Goal: Information Seeking & Learning: Find specific page/section

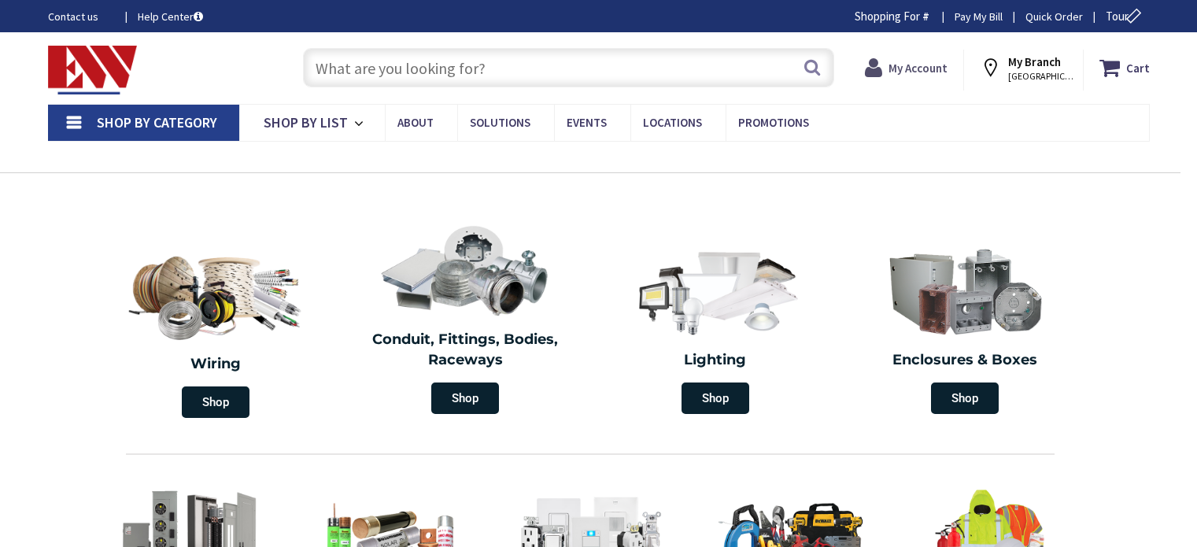
click at [917, 65] on strong "My Account" at bounding box center [917, 68] width 59 height 15
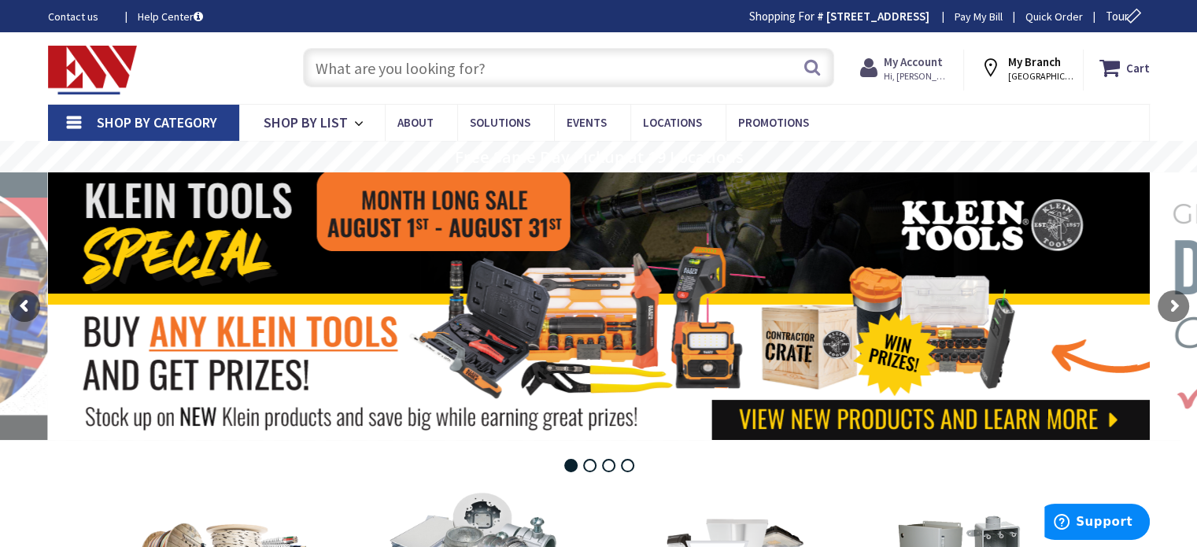
click at [912, 72] on span "Hi, [PERSON_NAME]" at bounding box center [917, 76] width 67 height 13
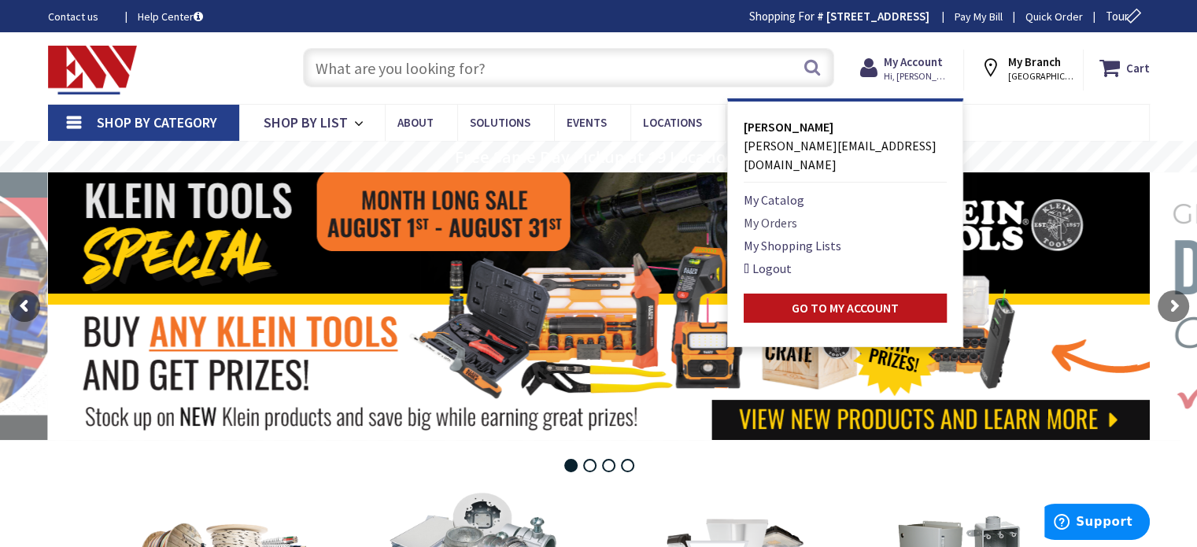
click at [782, 213] on link "My Orders" at bounding box center [771, 222] width 54 height 19
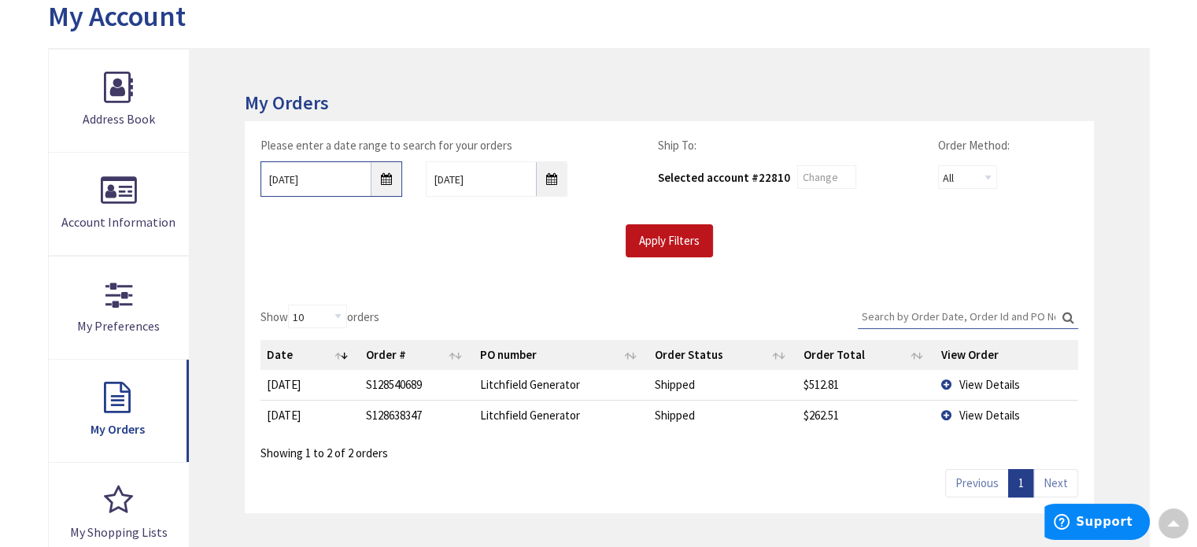
click at [387, 176] on input "8/25/2025" at bounding box center [331, 178] width 142 height 35
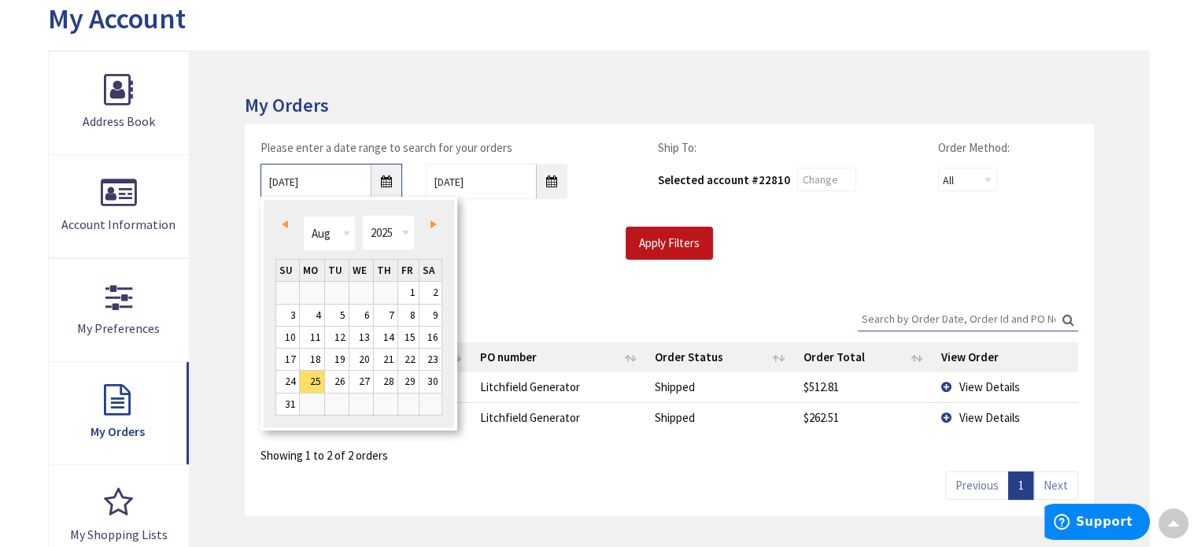
scroll to position [186, 0]
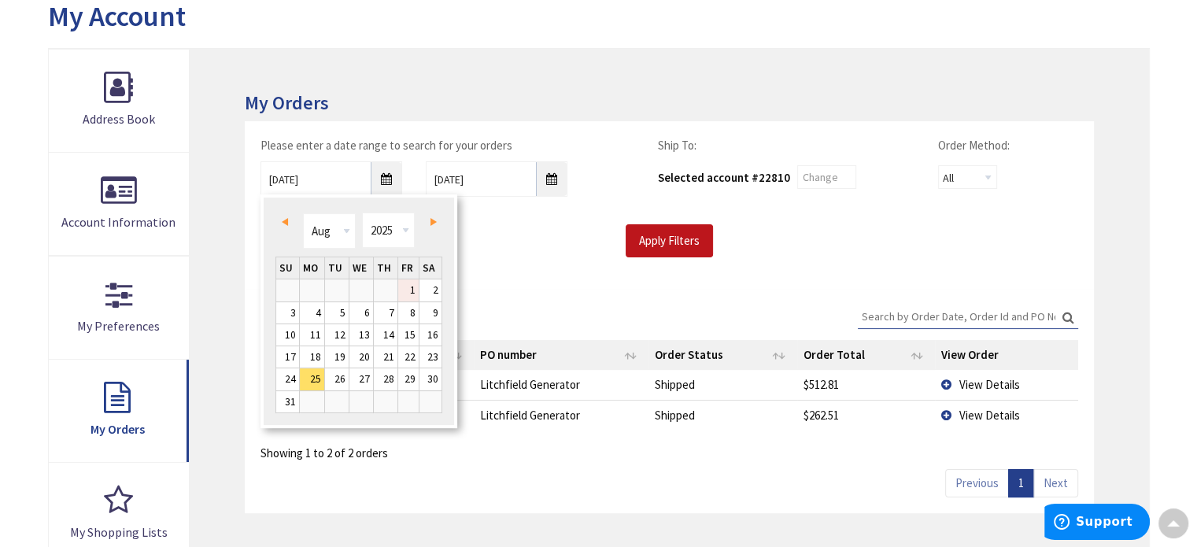
click at [408, 282] on link "1" at bounding box center [408, 289] width 21 height 21
type input "08/01/2025"
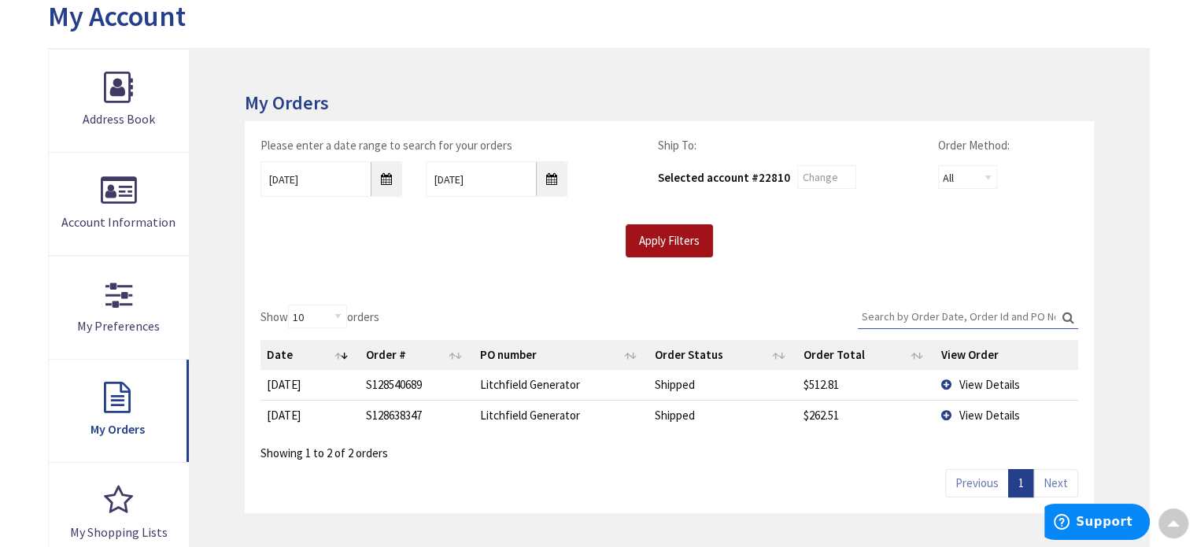
click at [645, 243] on input "Apply Filters" at bounding box center [669, 240] width 87 height 33
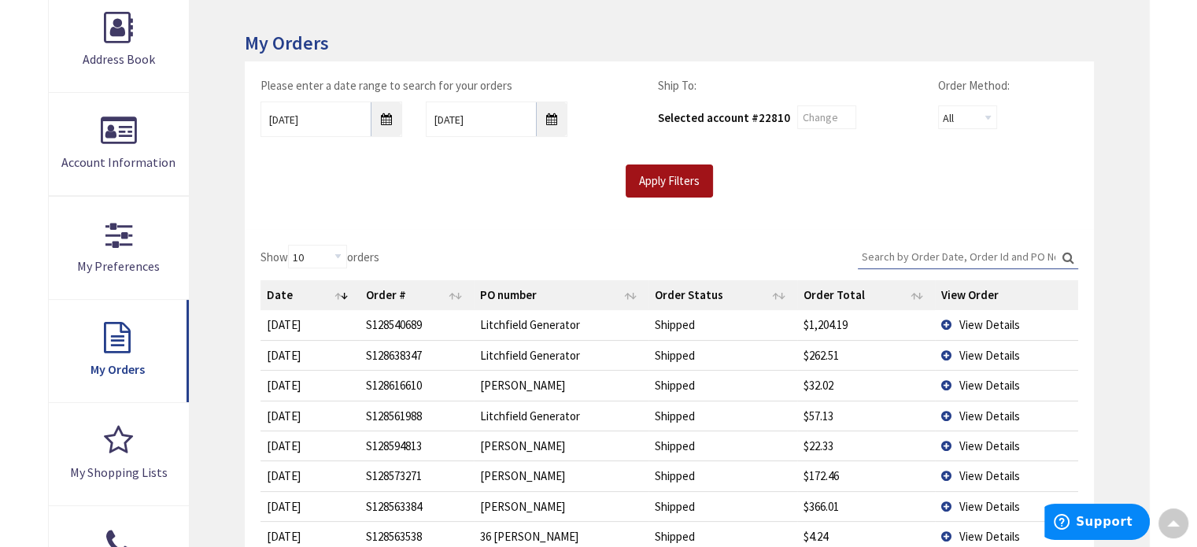
scroll to position [264, 0]
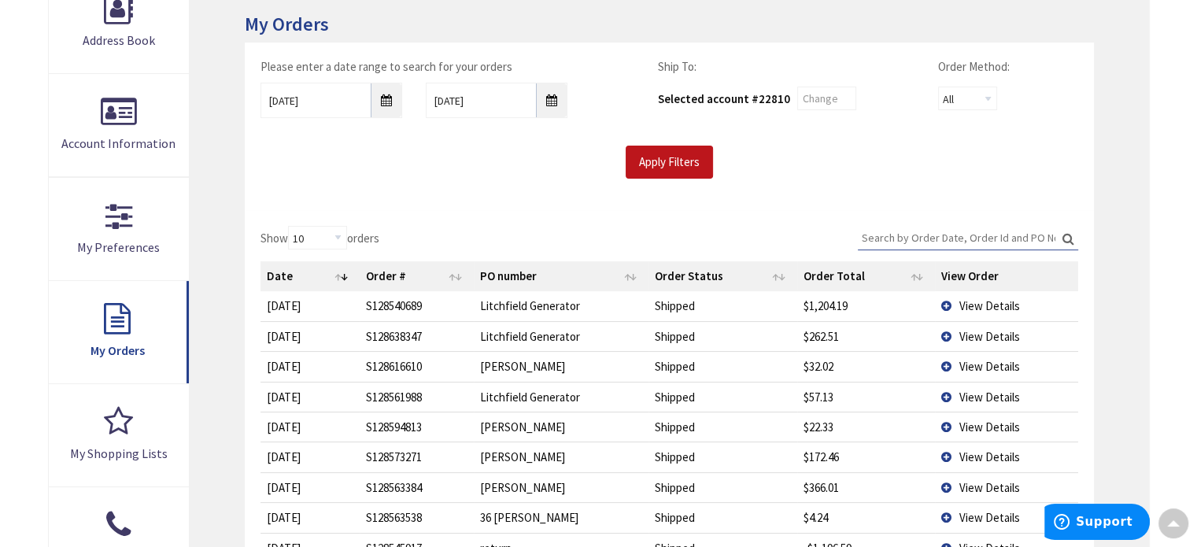
click at [945, 300] on td "View Details" at bounding box center [1006, 305] width 142 height 29
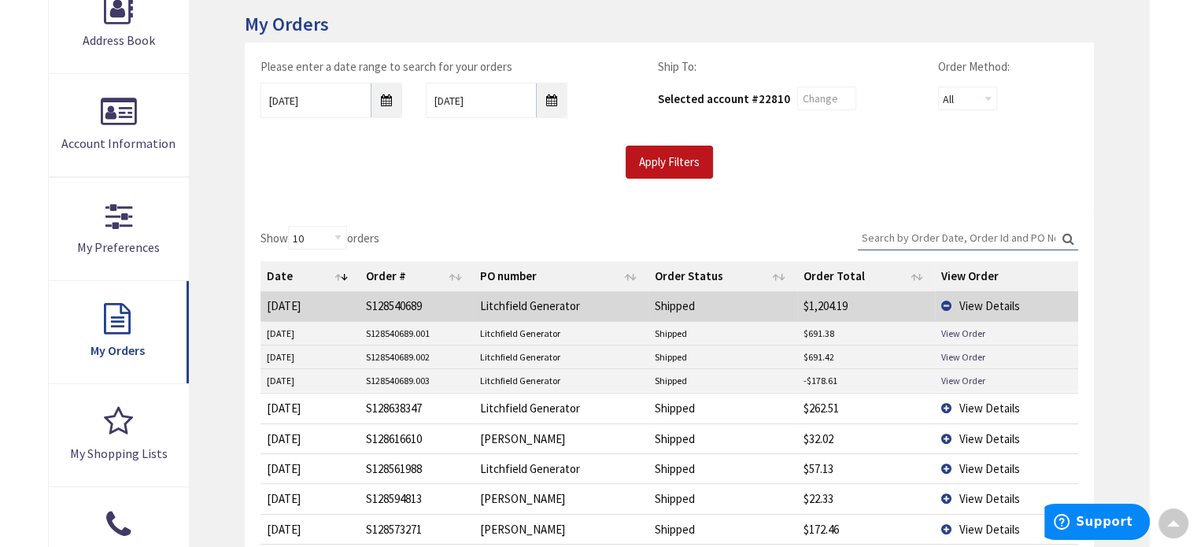
click at [725, 377] on td "Shipped" at bounding box center [722, 381] width 148 height 24
click at [957, 376] on link "View Order" at bounding box center [963, 380] width 44 height 13
click at [958, 355] on link "View Order" at bounding box center [963, 356] width 44 height 13
click at [948, 402] on td "View Details" at bounding box center [1006, 408] width 142 height 30
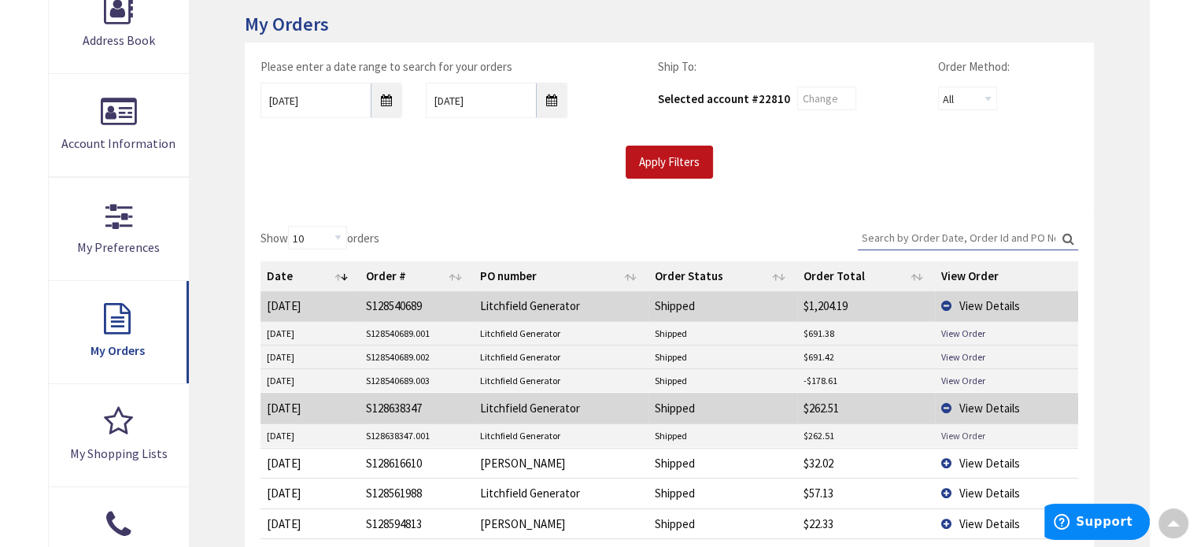
click at [950, 433] on link "View Order" at bounding box center [963, 435] width 44 height 13
click at [947, 485] on td "View Details" at bounding box center [1006, 493] width 142 height 30
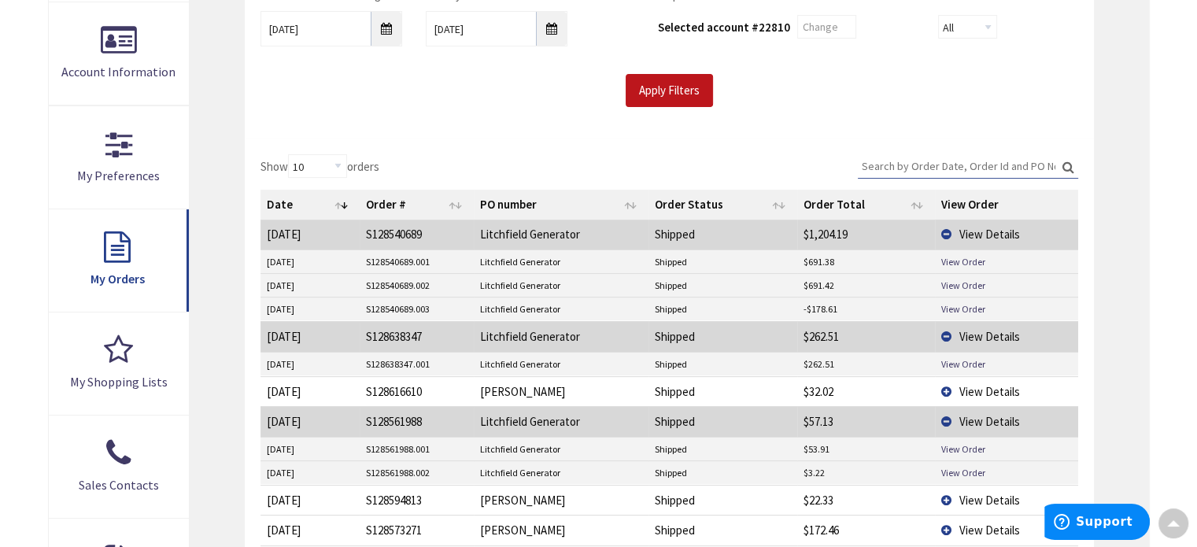
scroll to position [343, 0]
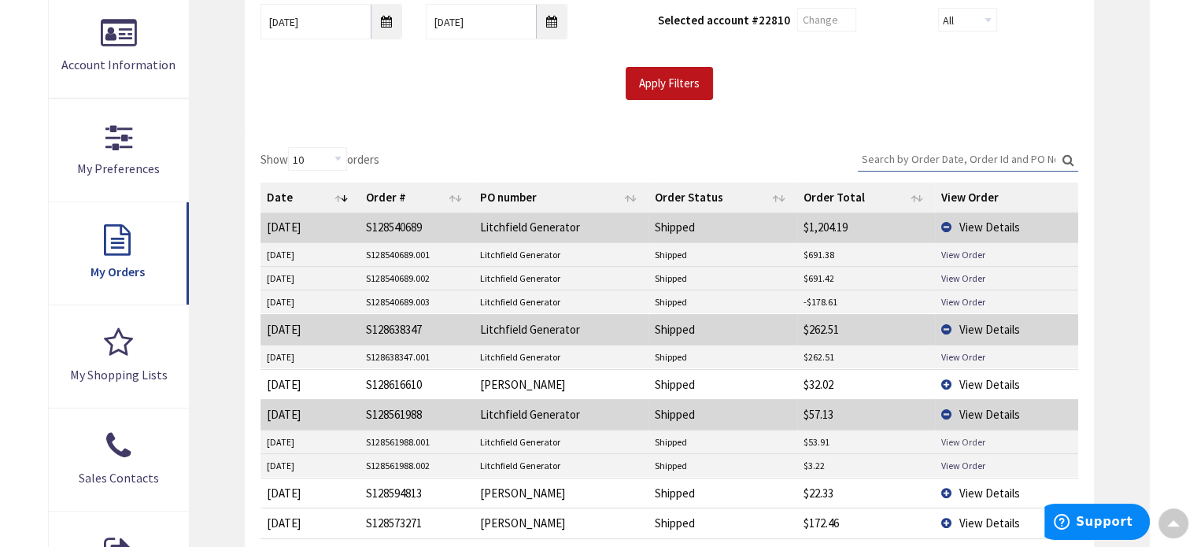
click at [952, 441] on link "View Order" at bounding box center [963, 441] width 44 height 13
click at [954, 463] on link "View Order" at bounding box center [963, 465] width 44 height 13
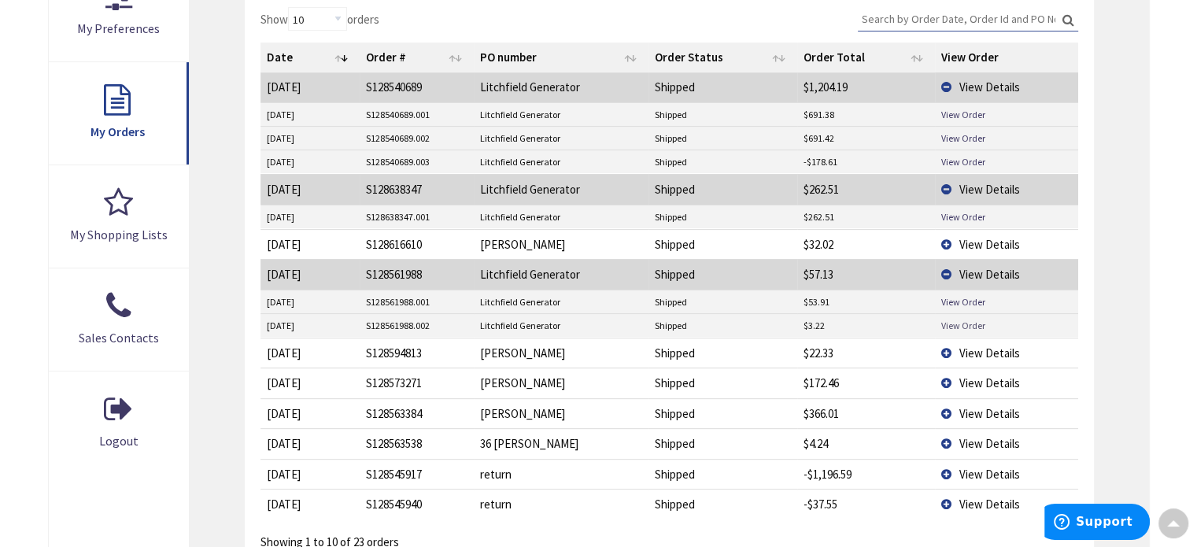
scroll to position [474, 0]
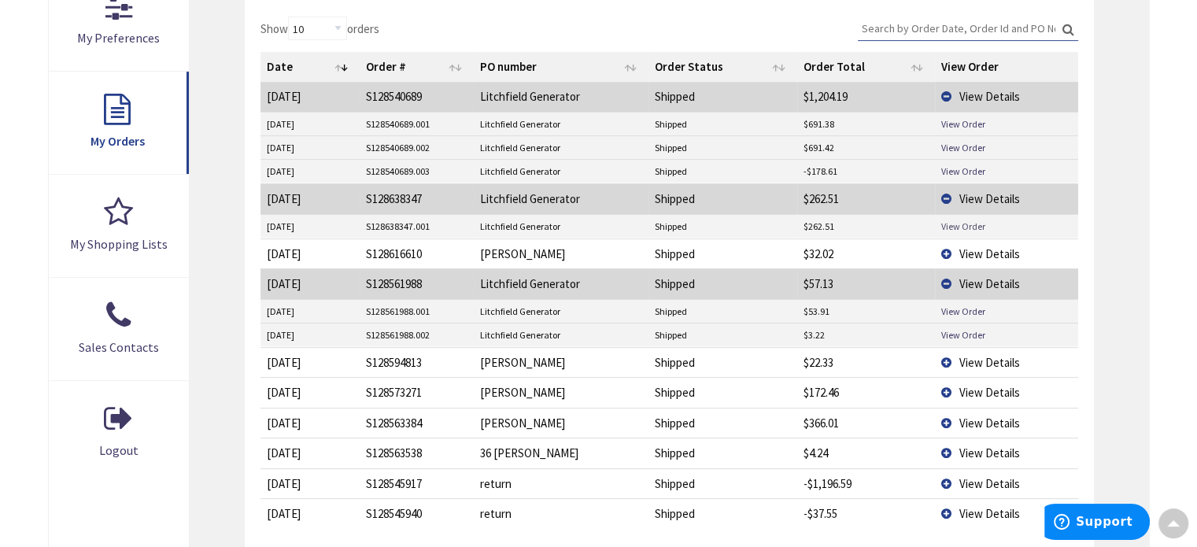
click at [947, 221] on link "View Order" at bounding box center [963, 226] width 44 height 13
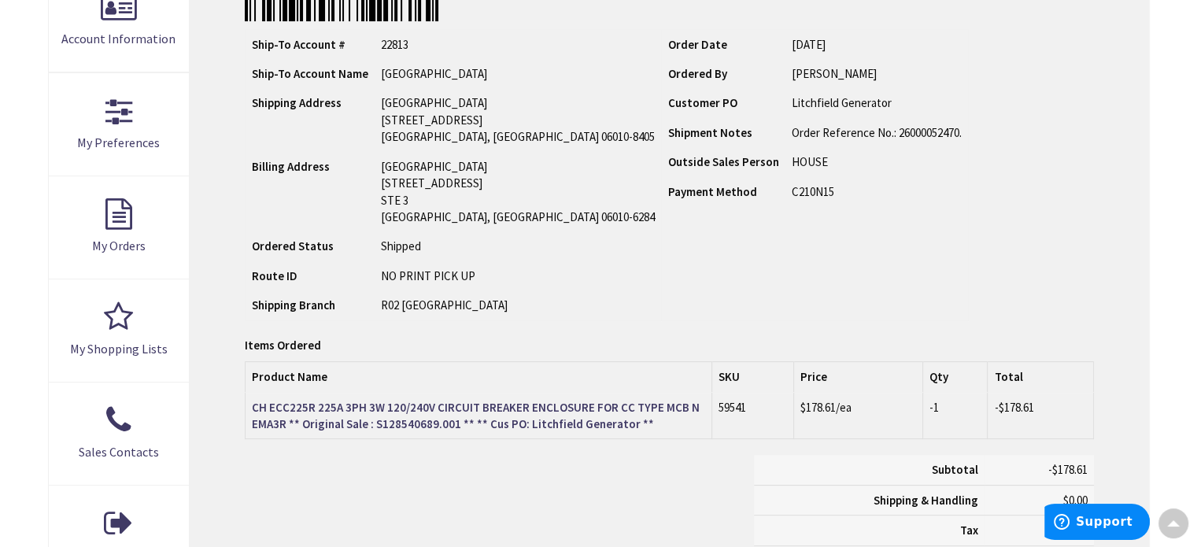
scroll to position [368, 0]
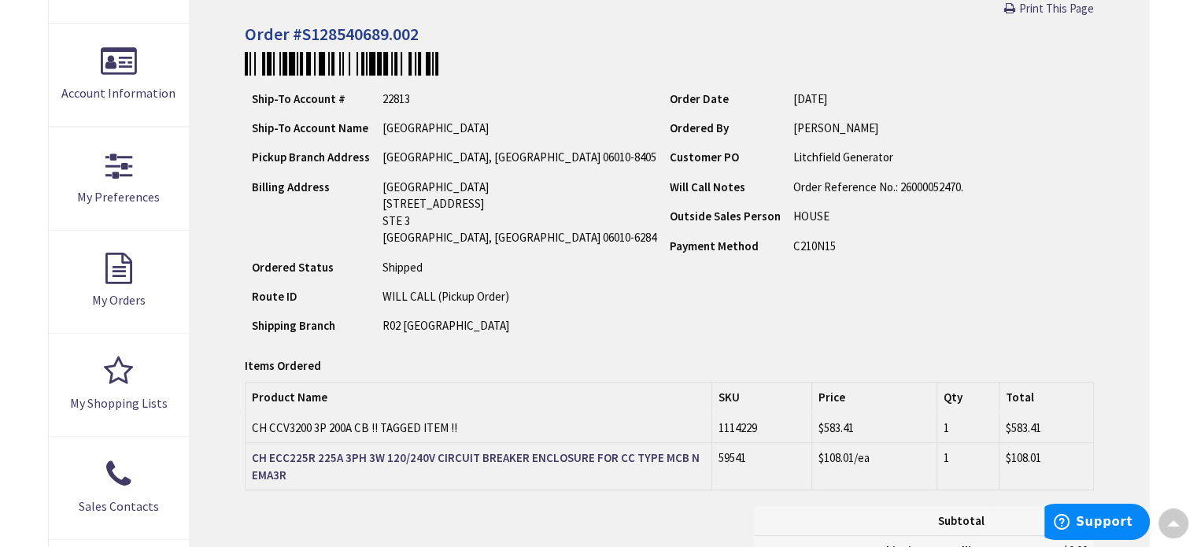
scroll to position [316, 0]
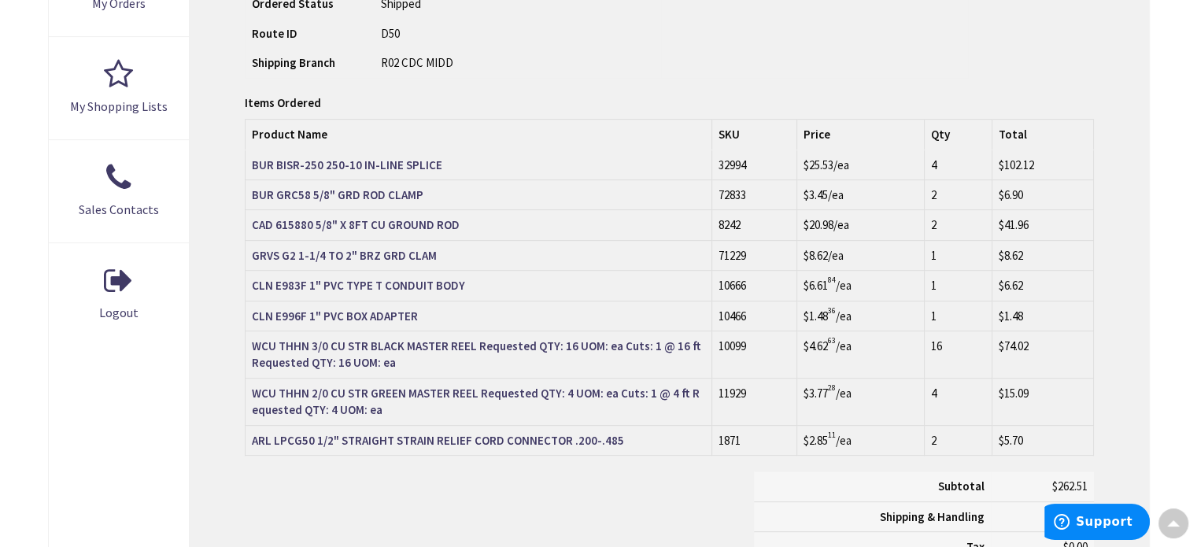
scroll to position [631, 0]
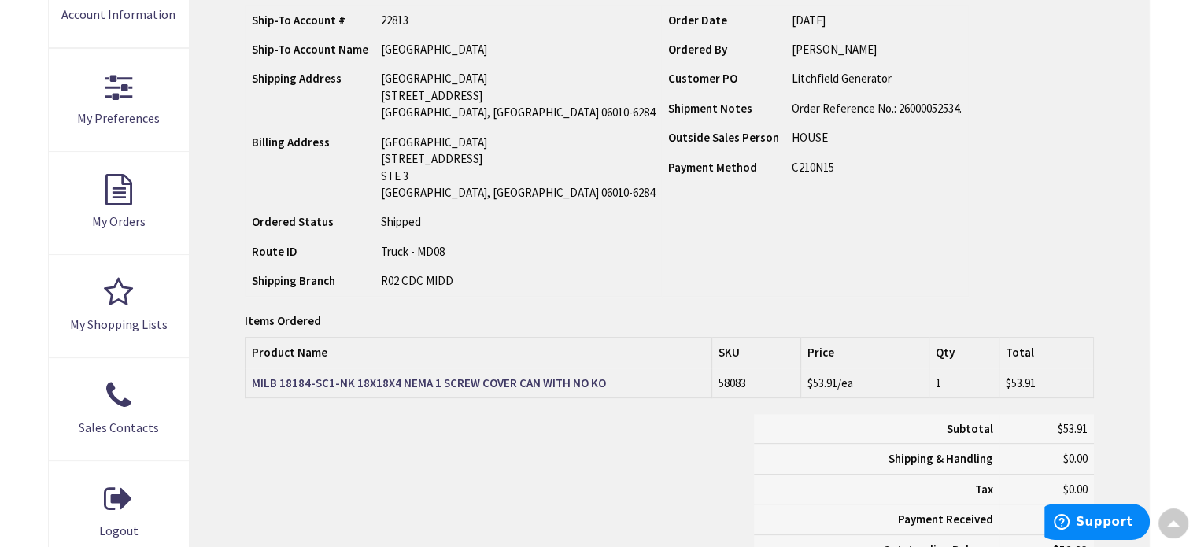
scroll to position [395, 0]
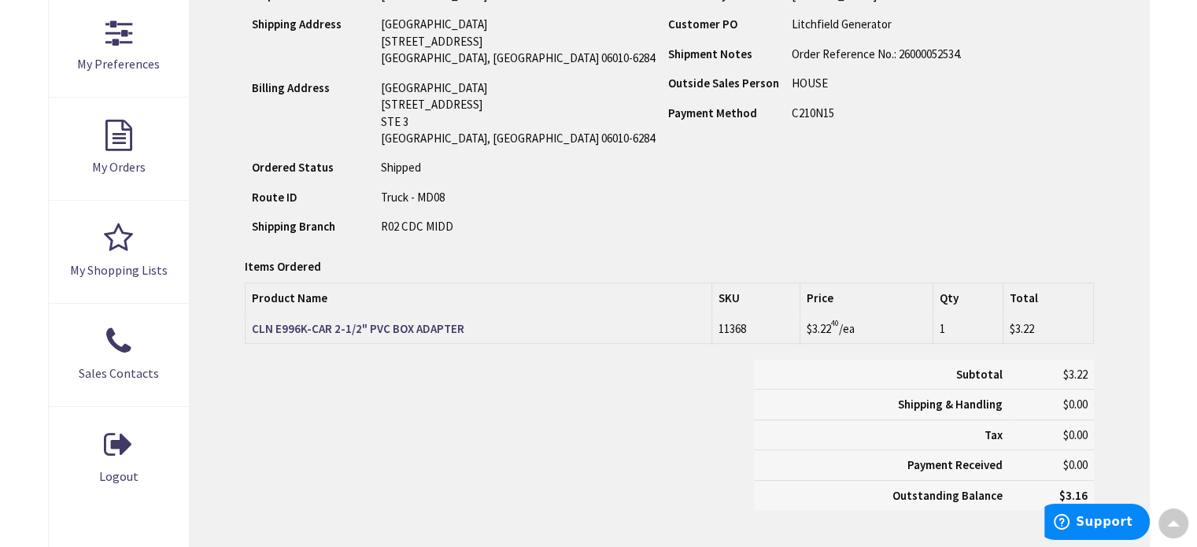
scroll to position [447, 0]
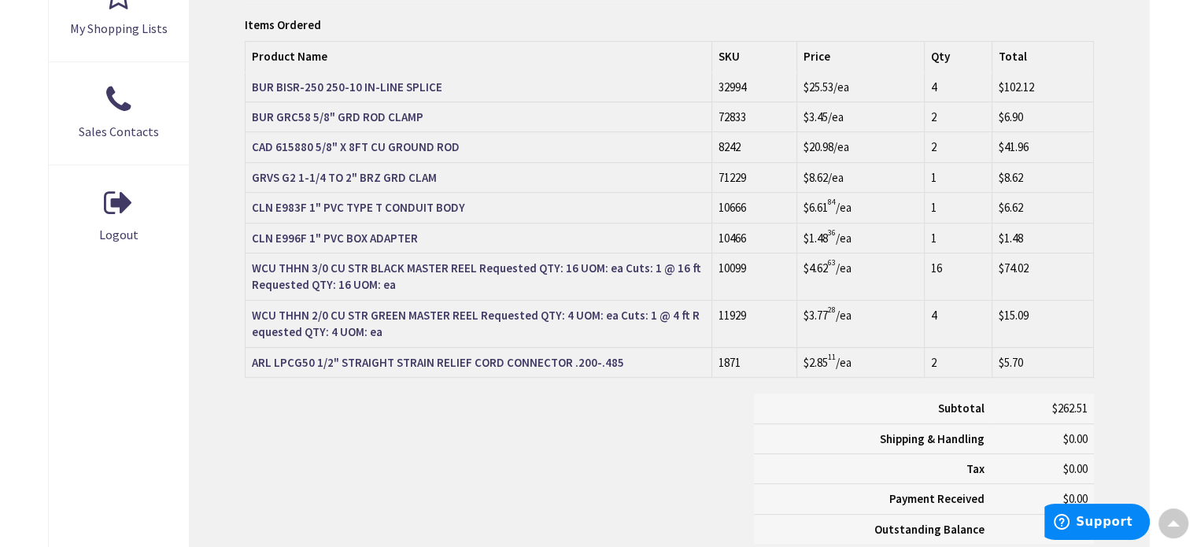
scroll to position [788, 0]
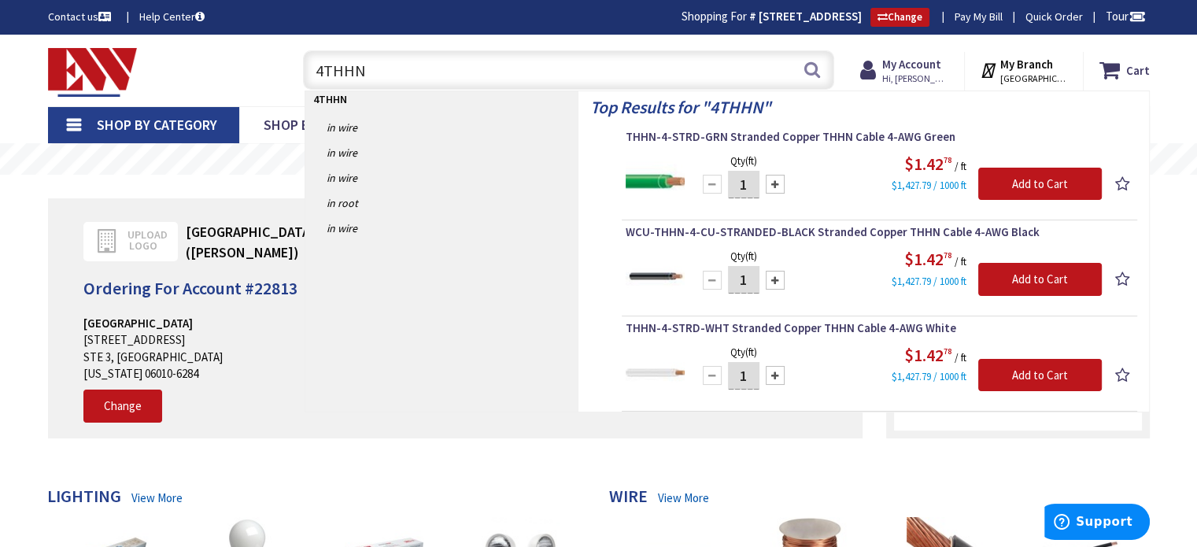
drag, startPoint x: 324, startPoint y: 68, endPoint x: 318, endPoint y: 76, distance: 9.5
click at [323, 69] on input "4THHN" at bounding box center [568, 69] width 531 height 39
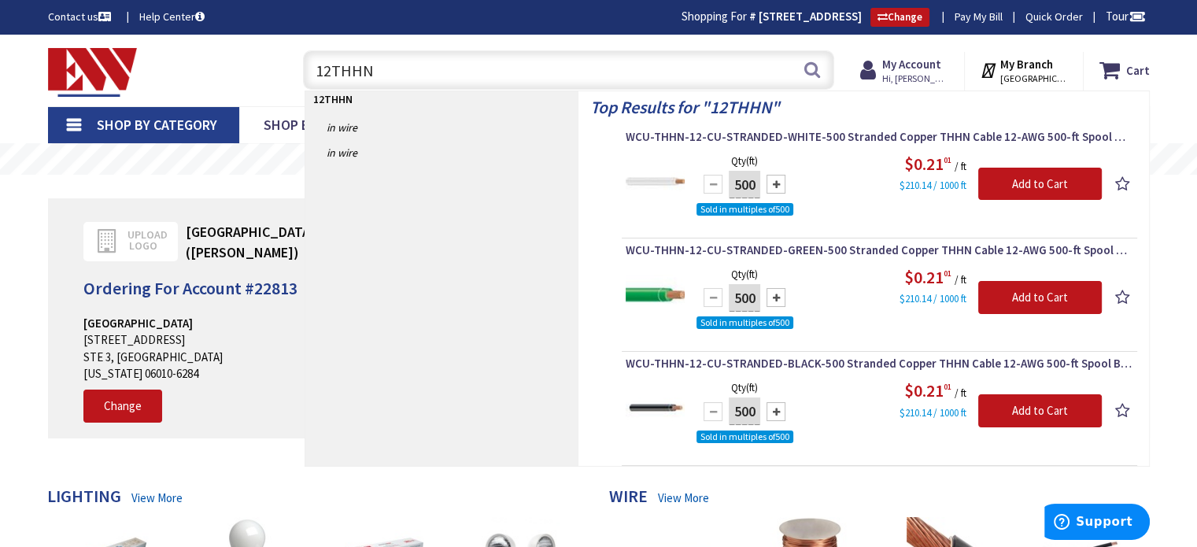
drag, startPoint x: 337, startPoint y: 71, endPoint x: 246, endPoint y: 87, distance: 91.8
click at [246, 87] on div "Toggle Nav 12THHN 12THHN Search Cart My Cart Close" at bounding box center [598, 70] width 1125 height 53
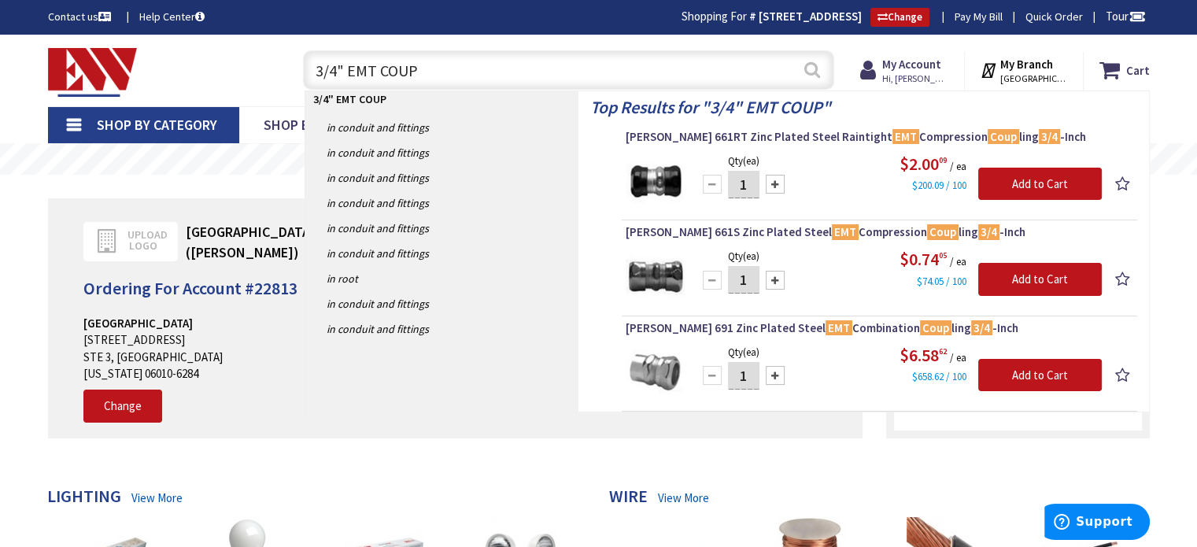
type input "3/4" EMT COUP"
click at [814, 76] on button "Search" at bounding box center [812, 69] width 20 height 35
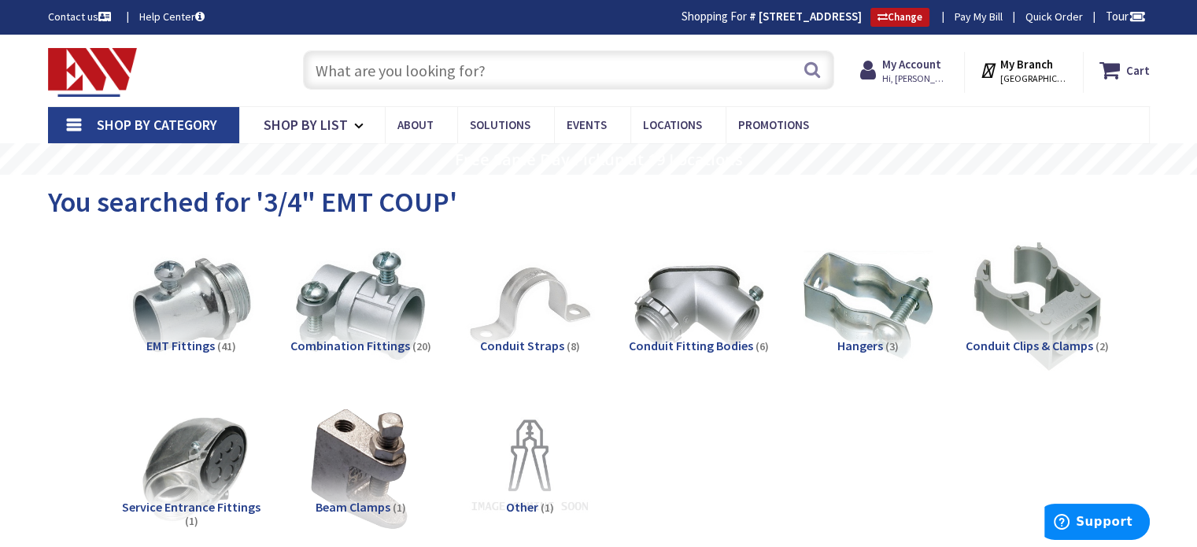
click at [408, 72] on input "text" at bounding box center [568, 69] width 531 height 39
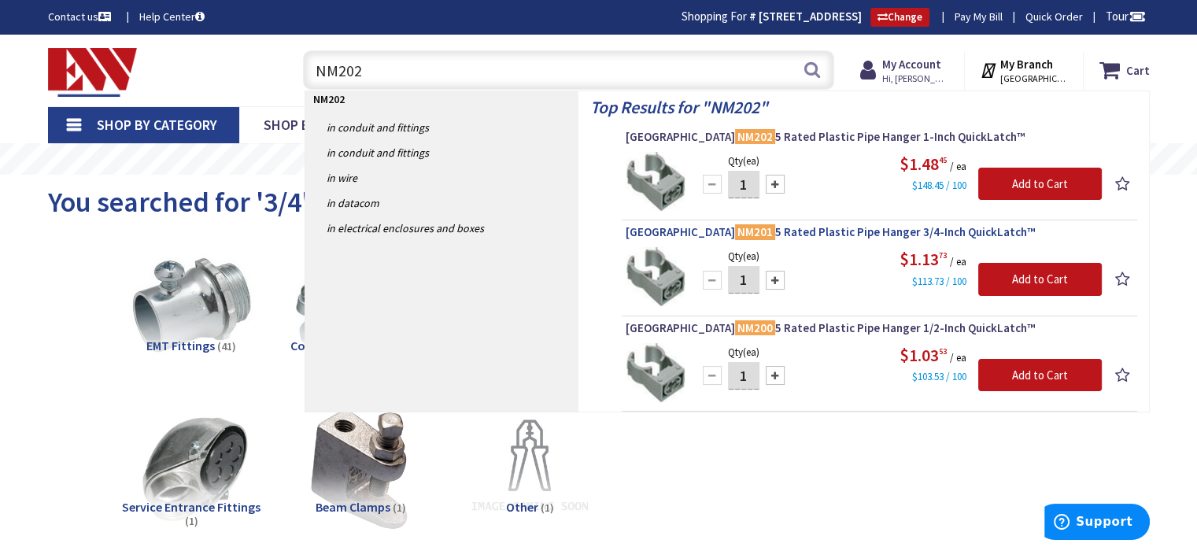
type input "NM202"
click at [820, 229] on span "Arlington NM201 5 Rated Plastic Pipe Hanger 3/4-Inch QuickLatch™" at bounding box center [880, 232] width 508 height 16
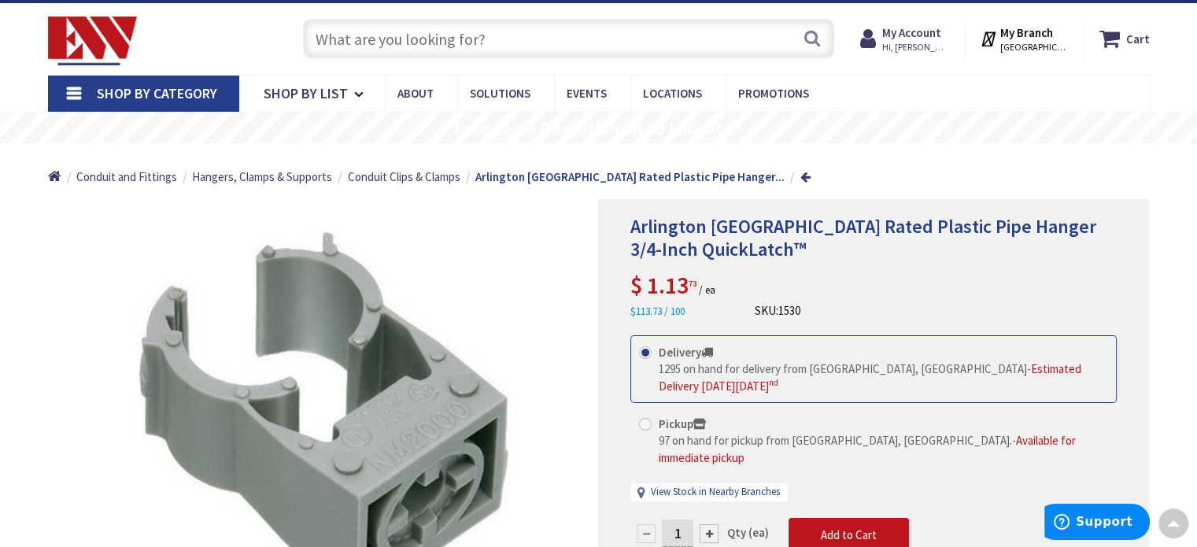
scroll to position [28, 0]
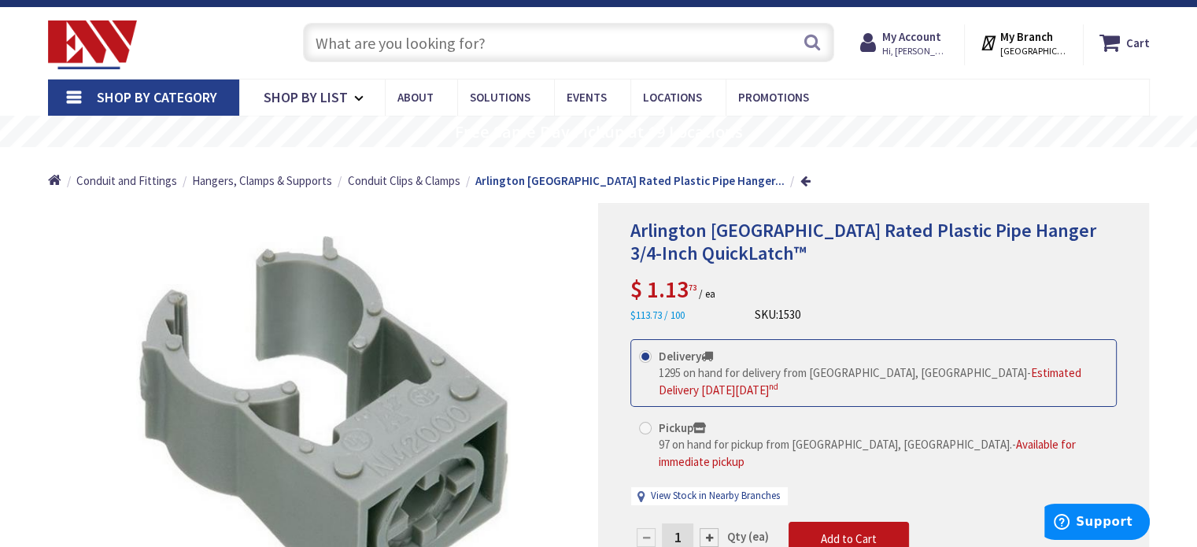
click at [478, 47] on input "text" at bounding box center [568, 42] width 531 height 39
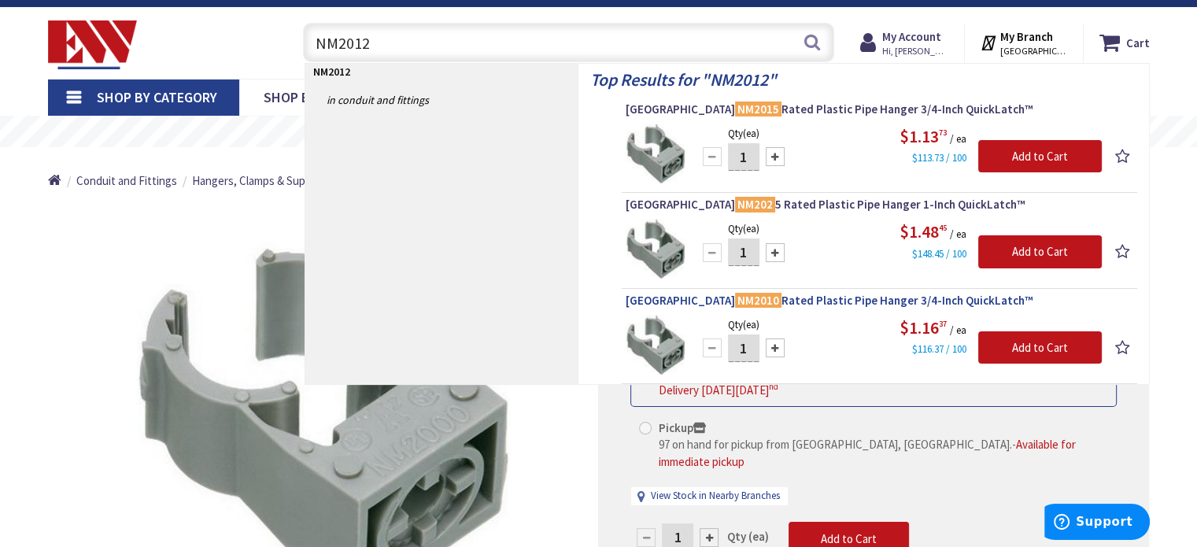
type input "NM2012"
click at [790, 297] on span "Arlington NM2010 Rated Plastic Pipe Hanger 3/4-Inch QuickLatch™" at bounding box center [880, 301] width 508 height 16
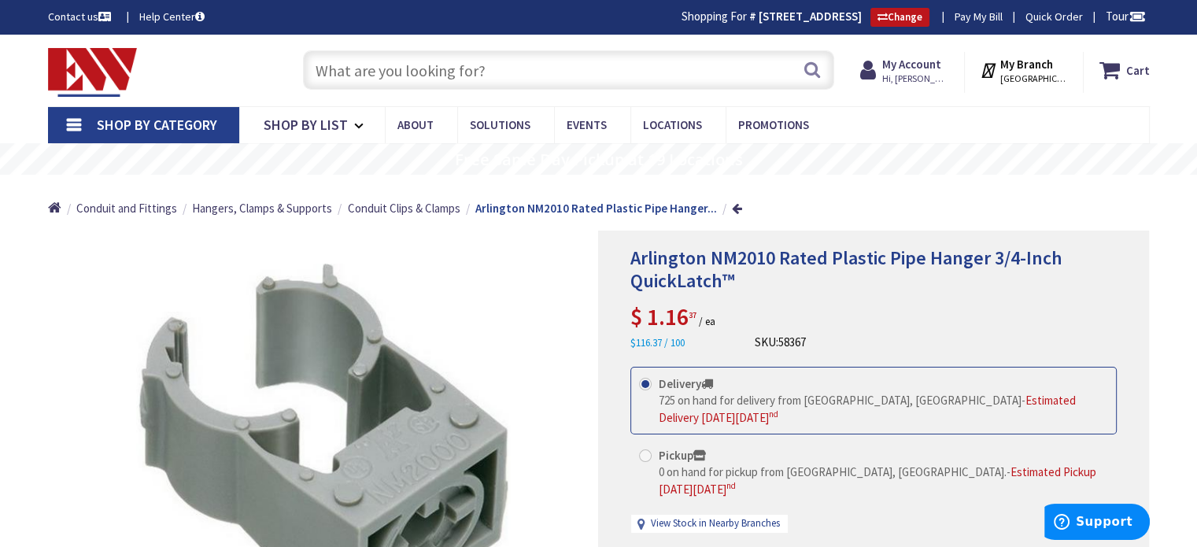
click at [378, 72] on input "text" at bounding box center [568, 69] width 531 height 39
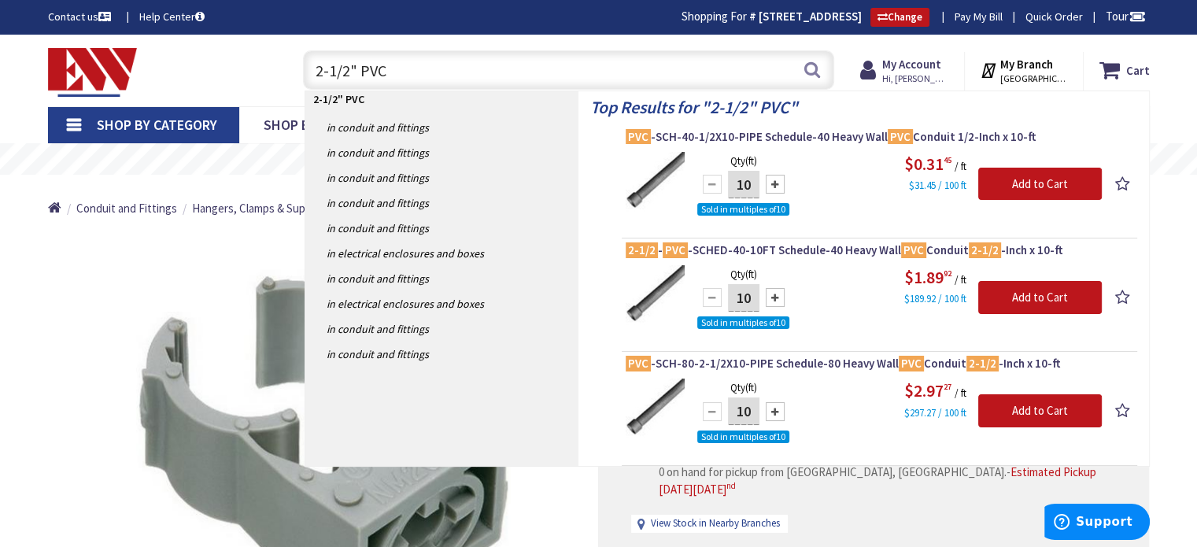
click at [346, 72] on input "2-1/2" PVC" at bounding box center [568, 69] width 531 height 39
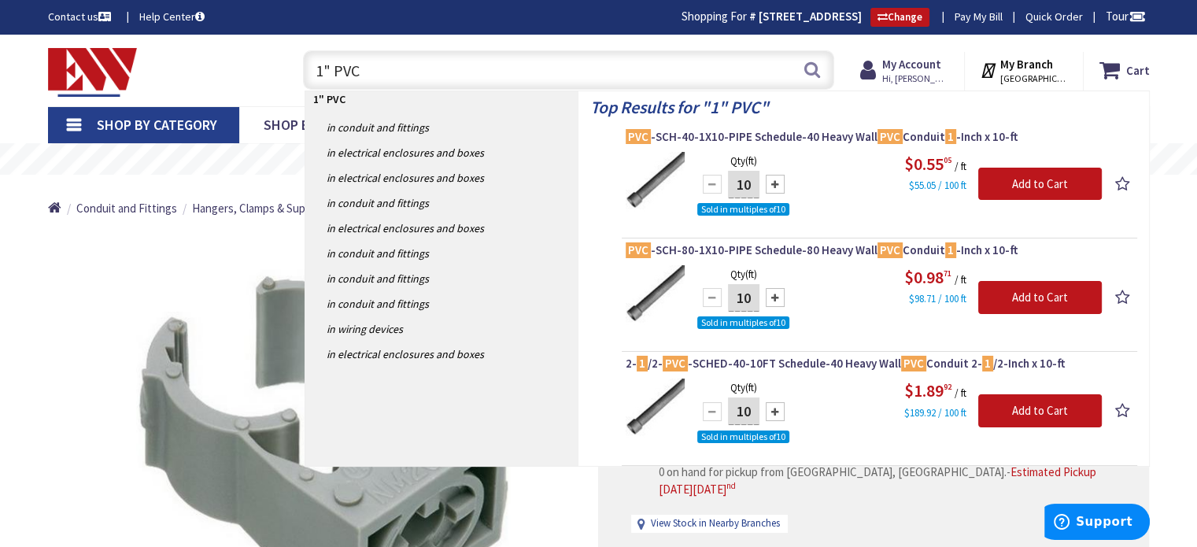
click at [393, 77] on input "1" PVC" at bounding box center [568, 69] width 531 height 39
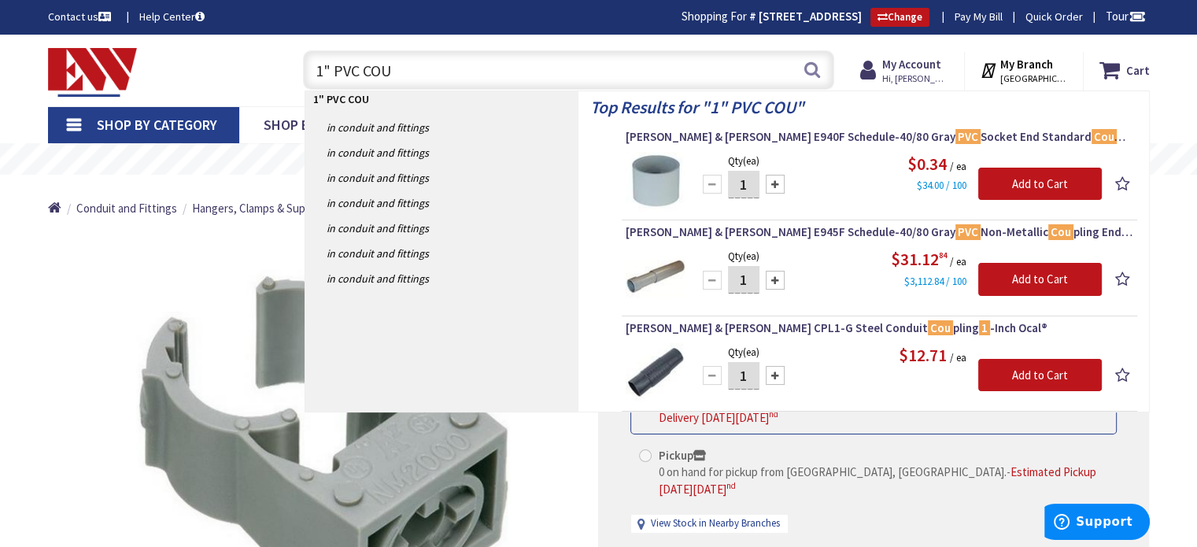
click at [321, 68] on input "1" PVC COU" at bounding box center [568, 69] width 531 height 39
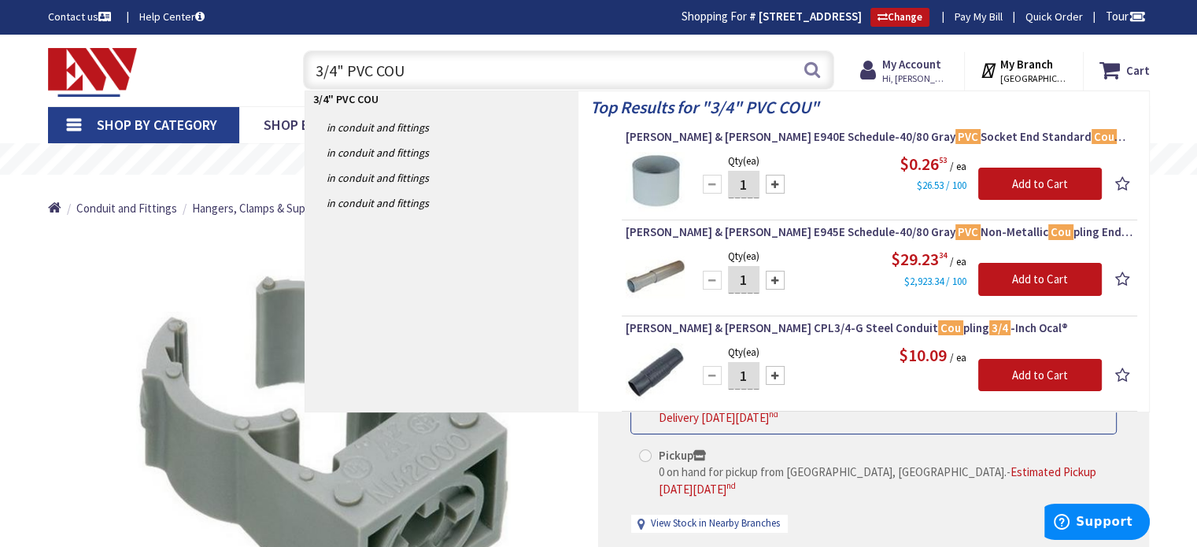
click at [451, 65] on input "3/4" PVC COU" at bounding box center [568, 69] width 531 height 39
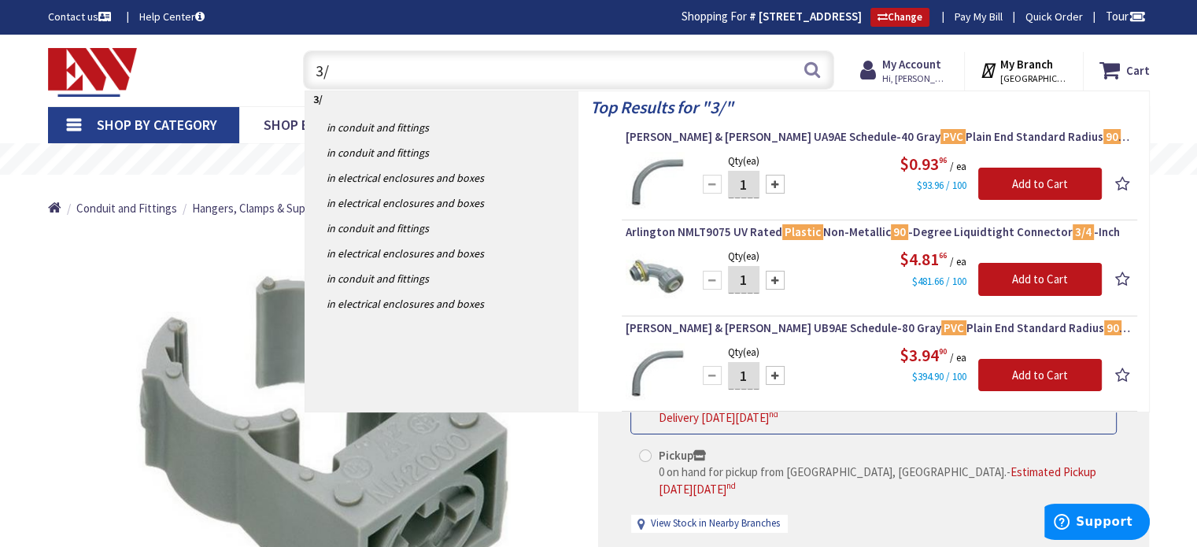
type input "3"
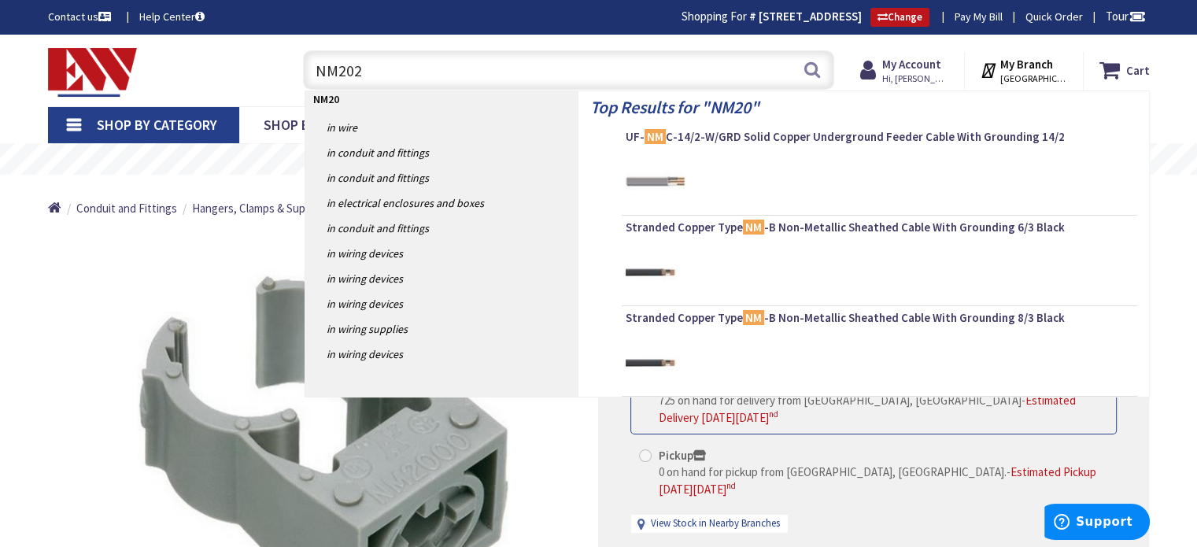
type input "NM2020"
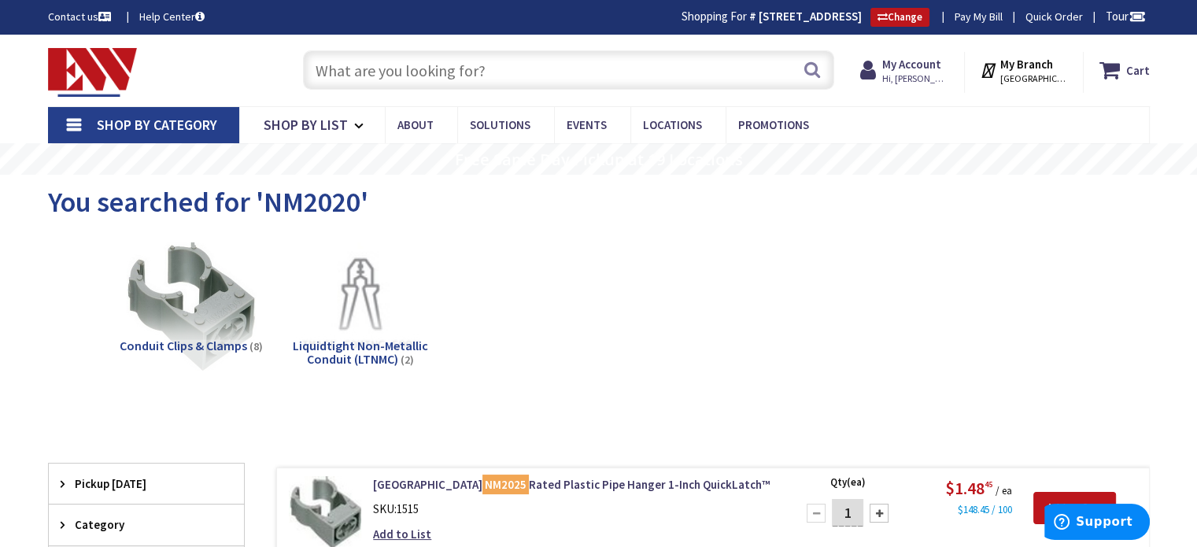
click at [382, 68] on input "text" at bounding box center [568, 69] width 531 height 39
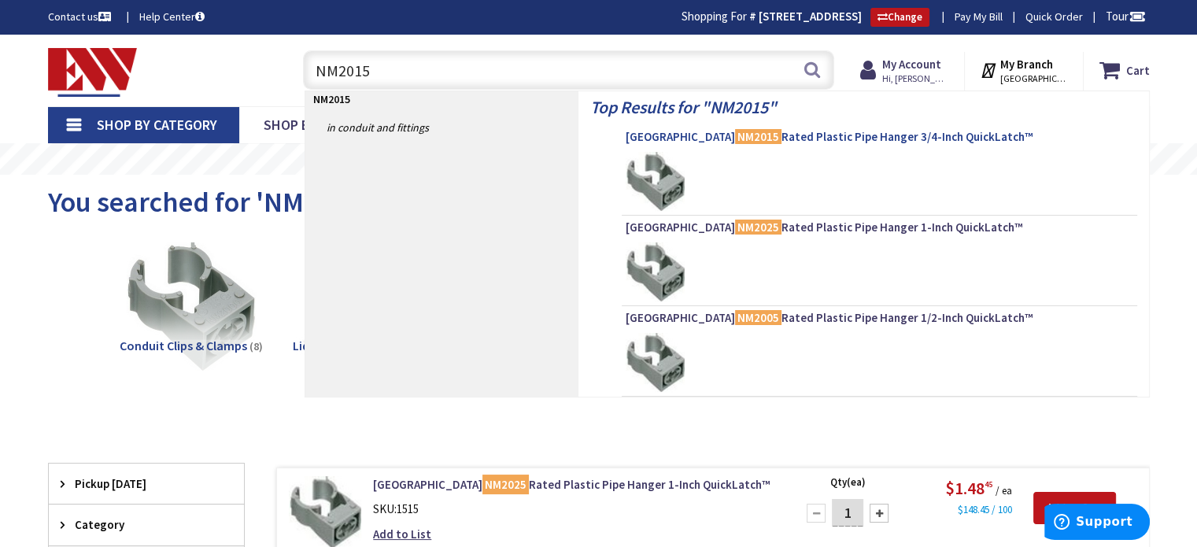
type input "NM2015"
click at [777, 131] on span "Arlington NM2015 Rated Plastic Pipe Hanger 3/4-Inch QuickLatch™" at bounding box center [880, 137] width 508 height 16
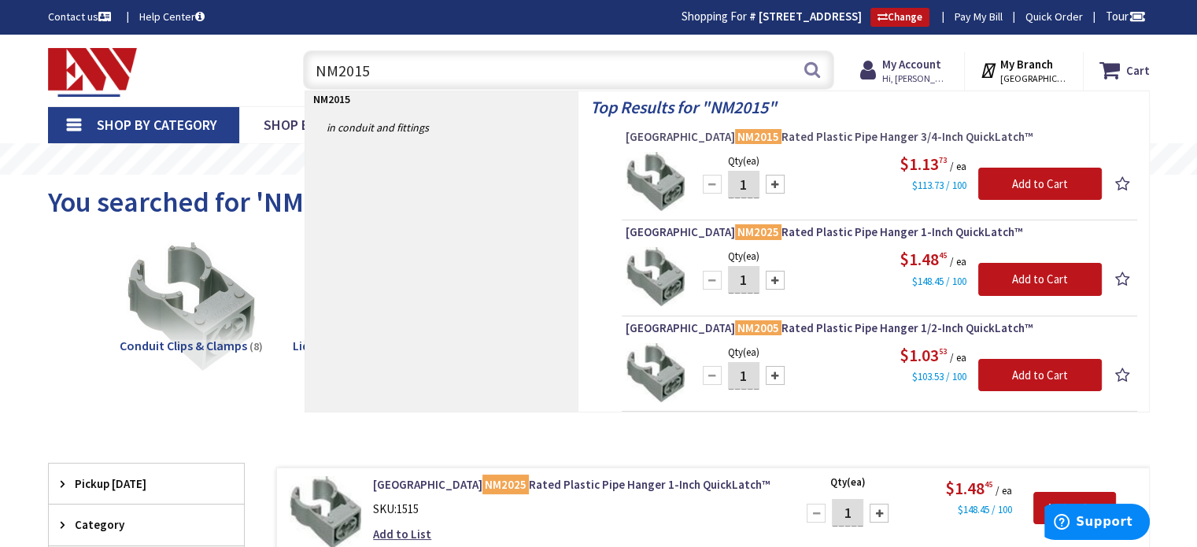
click at [805, 138] on span "Arlington NM2015 Rated Plastic Pipe Hanger 3/4-Inch QuickLatch™" at bounding box center [880, 137] width 508 height 16
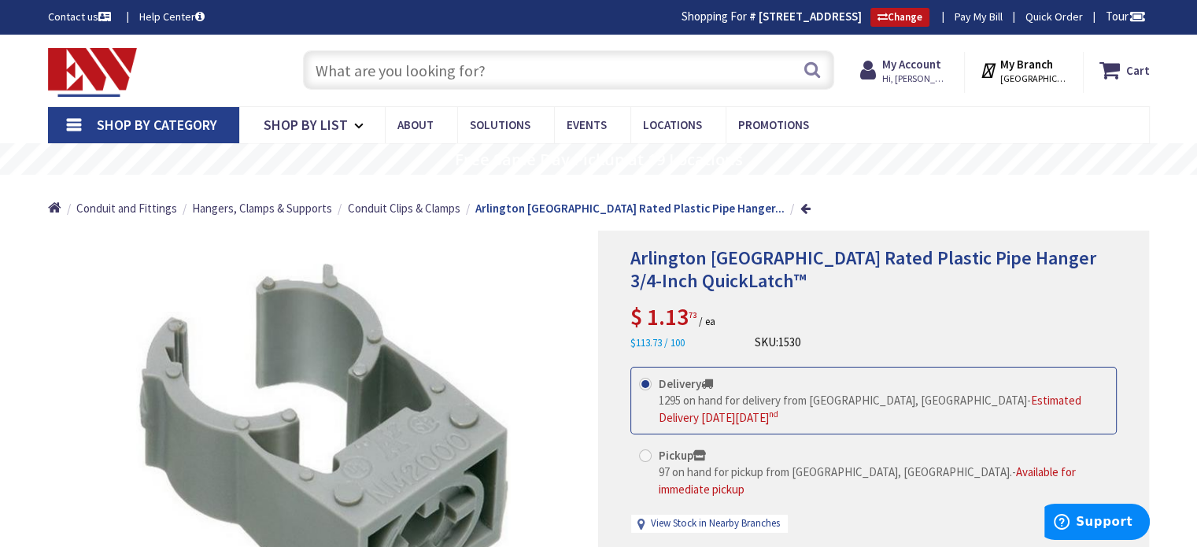
click at [330, 67] on input "text" at bounding box center [568, 69] width 531 height 39
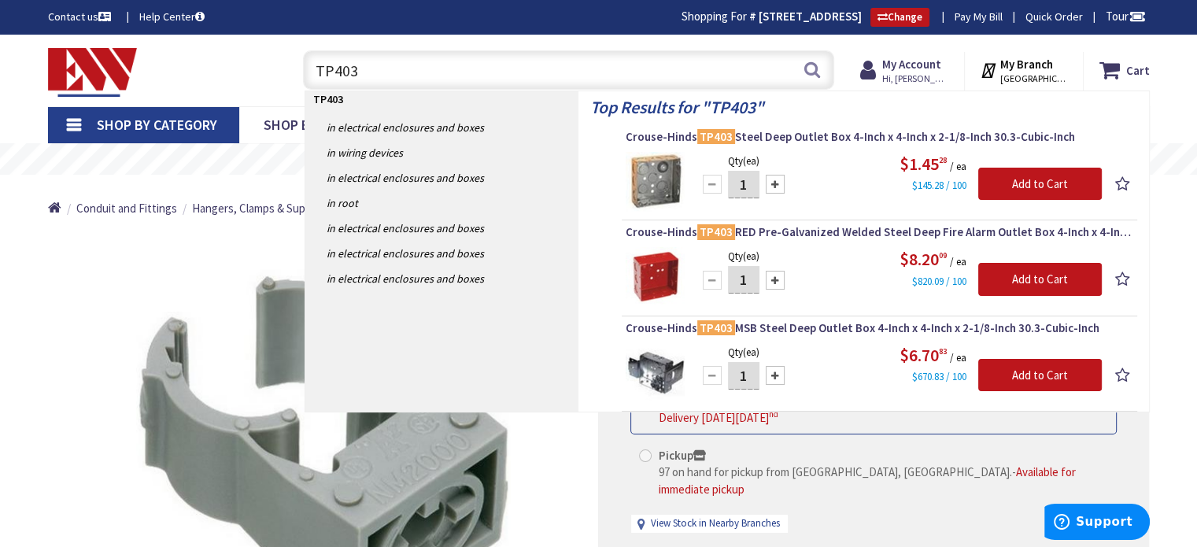
type input "TP403"
